Goal: Task Accomplishment & Management: Use online tool/utility

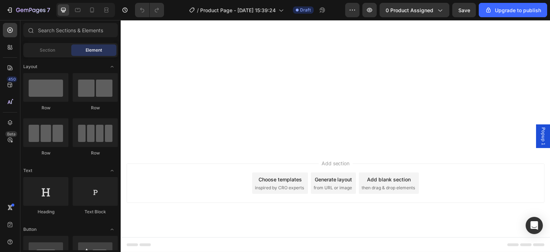
scroll to position [1182, 0]
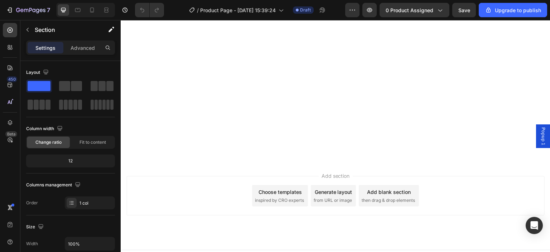
click at [9, 119] on icon at bounding box center [9, 122] width 7 height 7
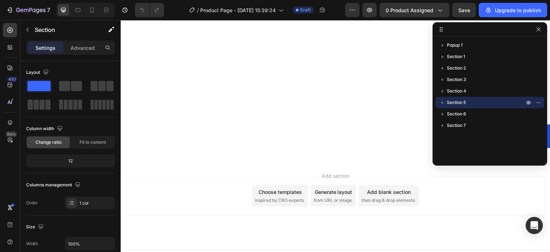
click at [442, 102] on icon "button" at bounding box center [443, 102] width 2 height 3
click at [464, 124] on span "Row 4 cols" at bounding box center [472, 125] width 22 height 7
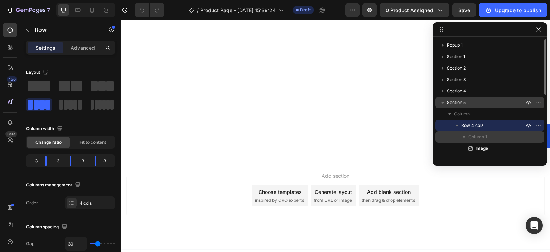
click at [473, 134] on span "Column 1" at bounding box center [477, 136] width 19 height 7
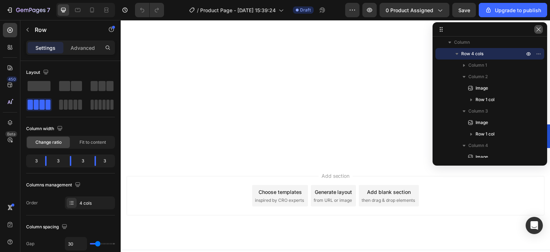
click at [539, 33] on button "button" at bounding box center [538, 29] width 9 height 9
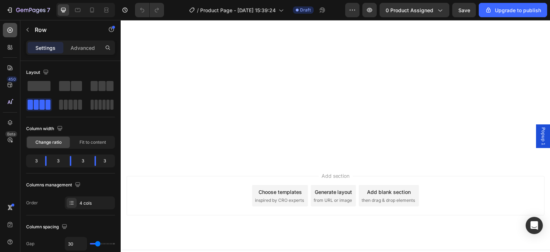
click at [4, 35] on div at bounding box center [10, 30] width 14 height 14
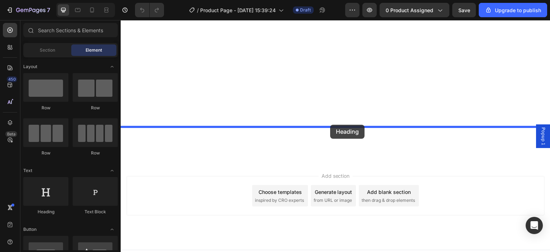
drag, startPoint x: 163, startPoint y: 212, endPoint x: 330, endPoint y: 125, distance: 188.5
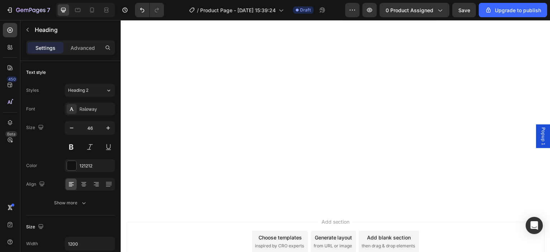
click at [87, 126] on input "46" at bounding box center [90, 127] width 24 height 13
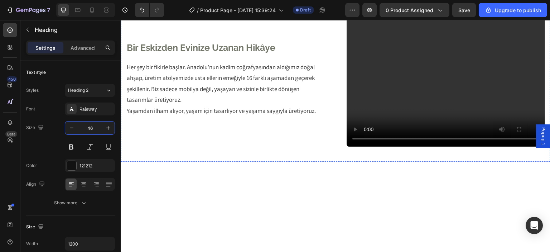
scroll to position [859, 0]
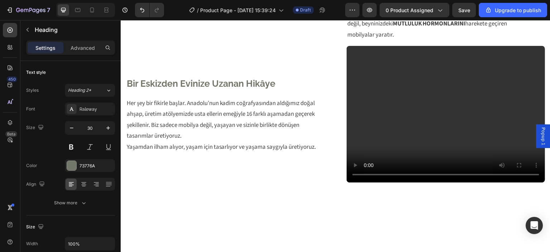
click at [93, 165] on div "73776A" at bounding box center [89, 166] width 21 height 6
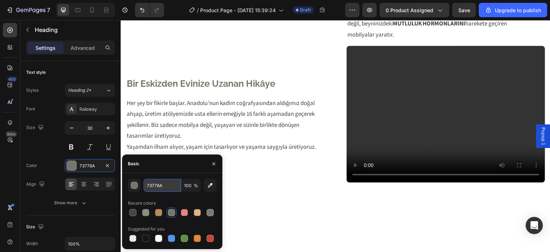
click at [156, 183] on input "73776A" at bounding box center [162, 185] width 37 height 13
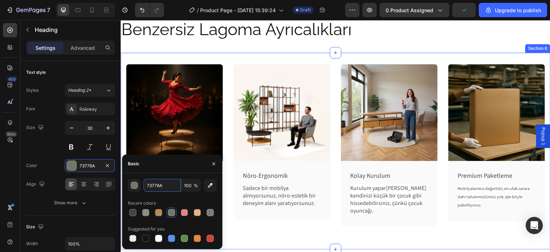
scroll to position [1217, 0]
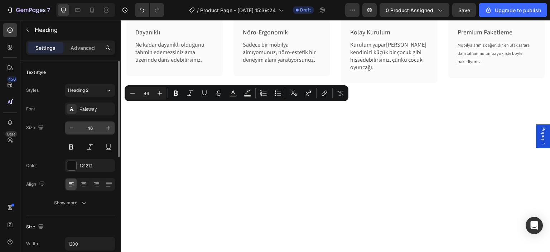
click at [92, 126] on input "46" at bounding box center [90, 127] width 24 height 13
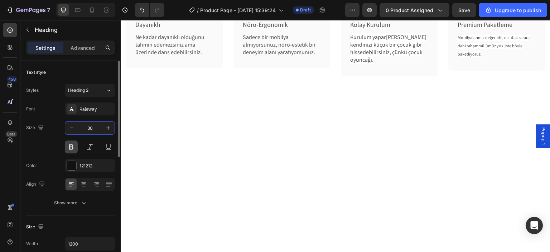
type input "30"
click at [67, 144] on button at bounding box center [71, 146] width 13 height 13
click at [86, 184] on icon at bounding box center [83, 183] width 7 height 7
click at [86, 161] on div "121212" at bounding box center [90, 165] width 50 height 13
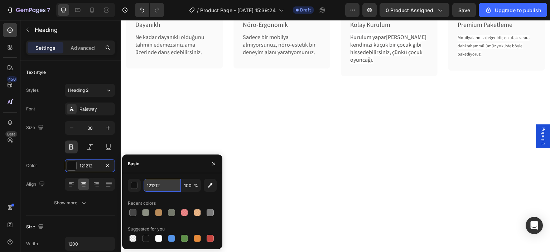
click at [150, 180] on input "121212" at bounding box center [162, 185] width 37 height 13
paste input "73776A"
type input "73776A"
click at [26, 160] on div "Color" at bounding box center [31, 165] width 11 height 11
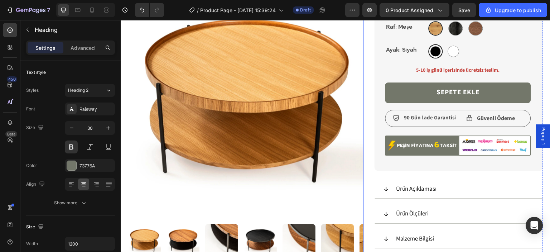
scroll to position [251, 0]
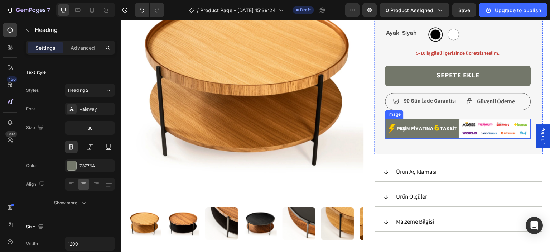
click at [464, 126] on img at bounding box center [458, 129] width 146 height 20
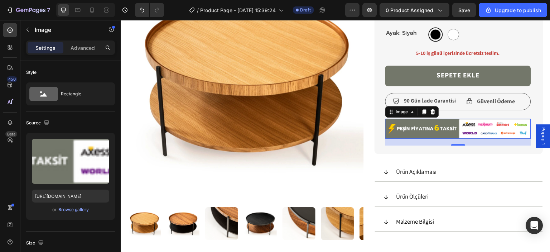
click at [451, 131] on img at bounding box center [458, 129] width 146 height 20
click at [471, 127] on img at bounding box center [458, 129] width 146 height 20
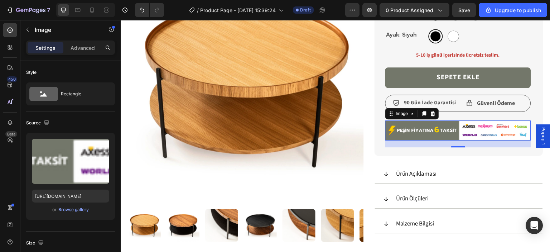
scroll to position [215, 0]
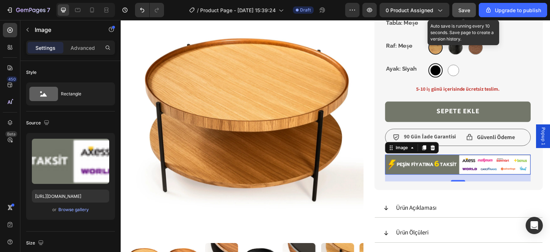
click at [466, 9] on span "Save" at bounding box center [464, 10] width 12 height 6
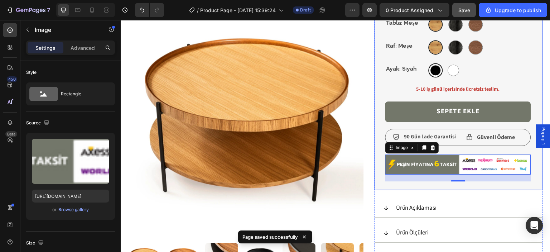
click at [447, 127] on div "Sepete Ekle Add to Cart" at bounding box center [458, 114] width 146 height 27
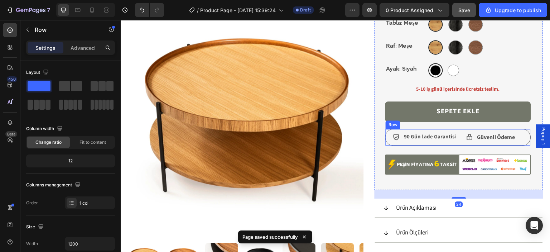
click at [448, 129] on div "90 Gün İade Garantisi Item List Güvenli Ödeme Item List Row" at bounding box center [458, 137] width 146 height 17
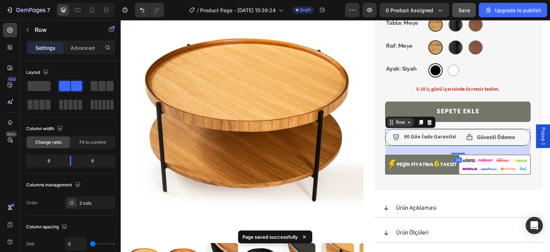
click at [405, 125] on div "Row" at bounding box center [400, 122] width 26 height 9
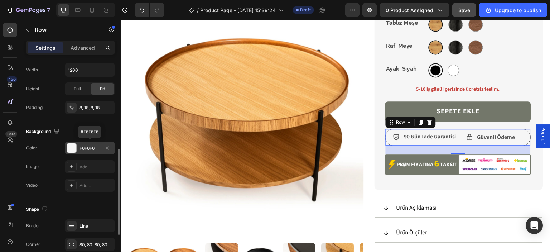
scroll to position [286, 0]
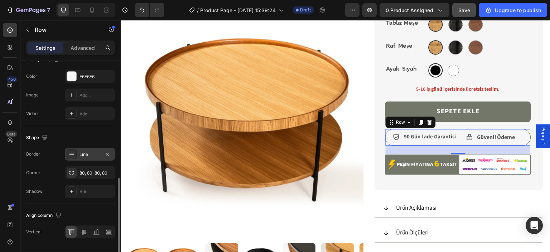
click at [91, 151] on div "Line" at bounding box center [89, 154] width 21 height 6
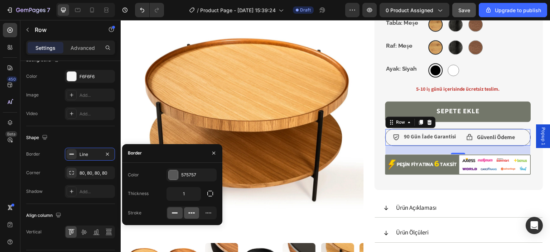
click at [196, 210] on div at bounding box center [191, 212] width 15 height 11
click at [169, 212] on div at bounding box center [174, 212] width 15 height 11
click at [208, 196] on icon "button" at bounding box center [210, 193] width 7 height 7
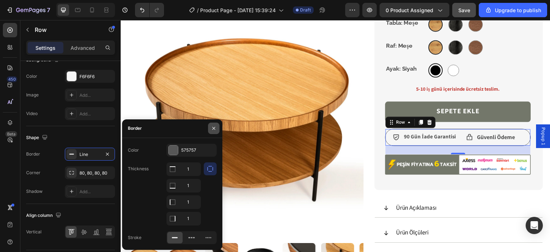
click at [213, 127] on icon "button" at bounding box center [213, 128] width 3 height 3
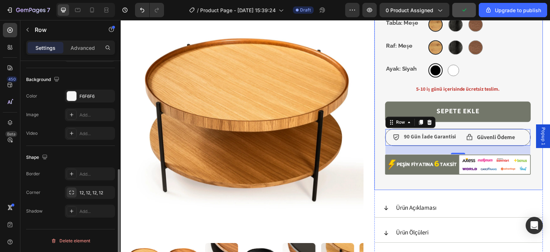
scroll to position [225, 0]
click at [479, 83] on div "Ahşap Kaplama Item List İçi Dolu Demir Item List Nöro-ergonomik Item List Row 1…" at bounding box center [458, 45] width 146 height 272
